Goal: Obtain resource: Obtain resource

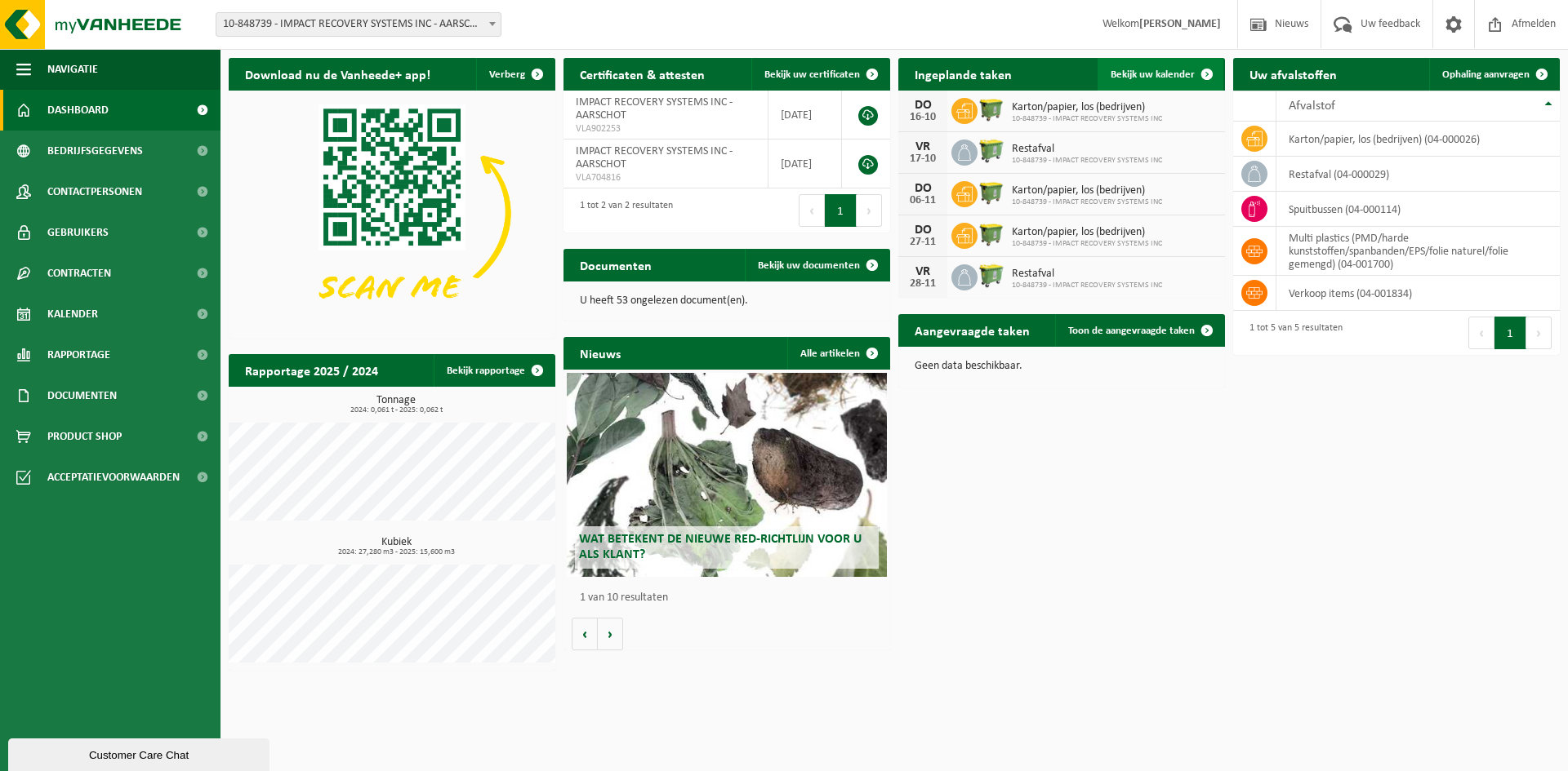
click at [1202, 73] on span at bounding box center [1207, 74] width 32 height 32
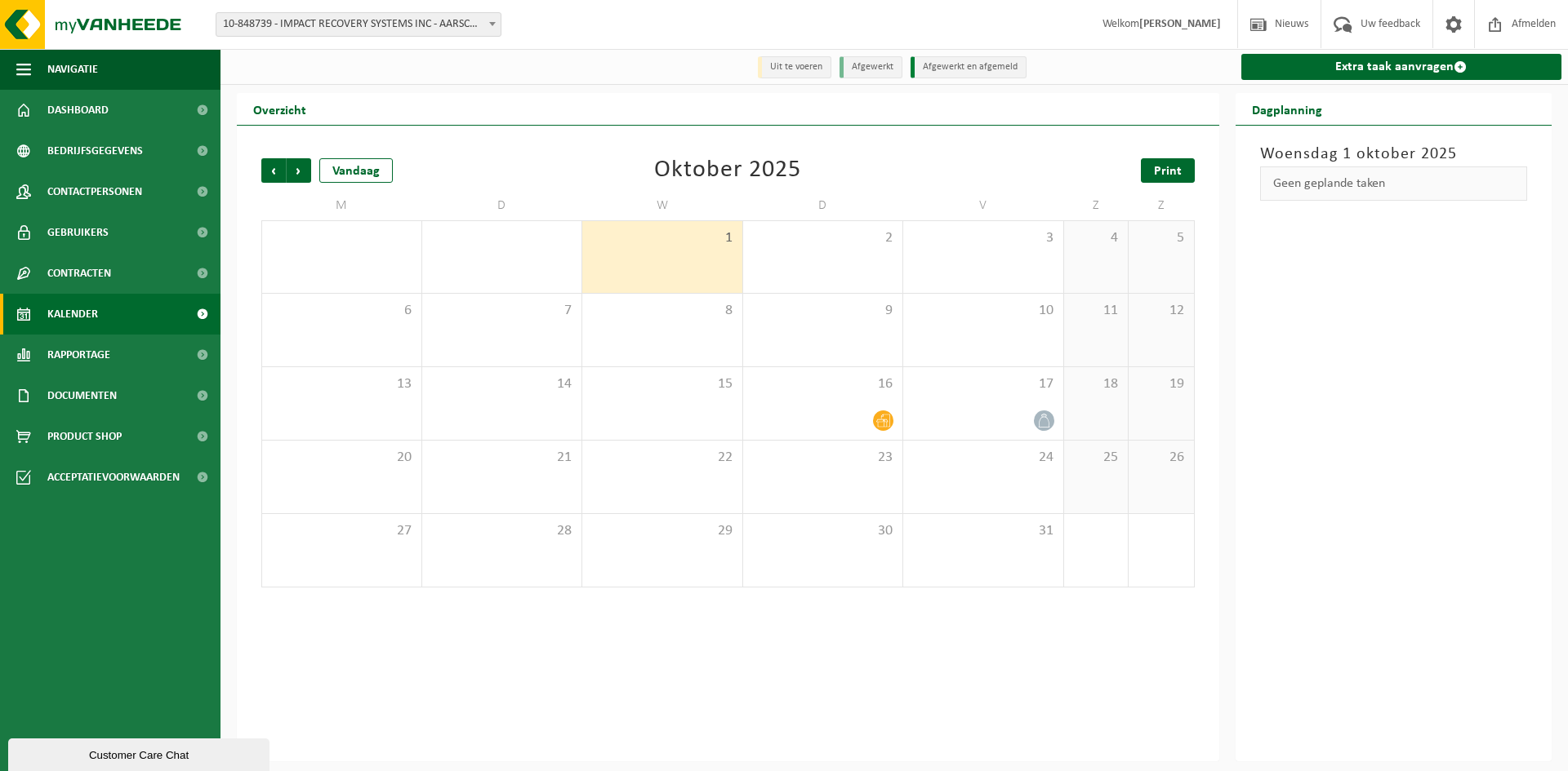
click at [1185, 171] on link "Print" at bounding box center [1167, 170] width 54 height 24
click at [298, 174] on span "Volgende" at bounding box center [298, 170] width 24 height 24
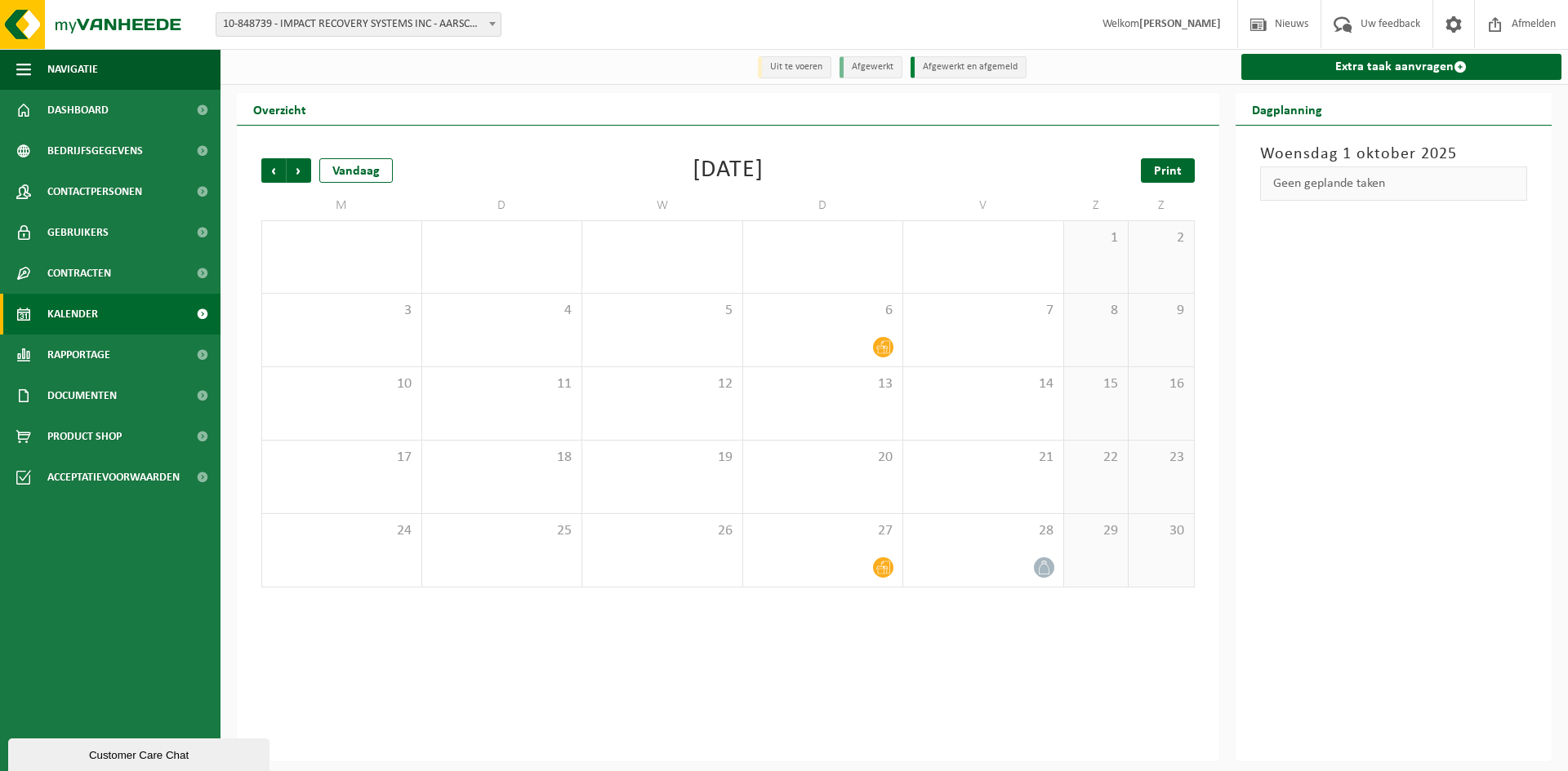
click at [1167, 174] on span "Print" at bounding box center [1167, 171] width 28 height 13
click at [296, 174] on span "Volgende" at bounding box center [298, 170] width 24 height 24
